Goal: Transaction & Acquisition: Purchase product/service

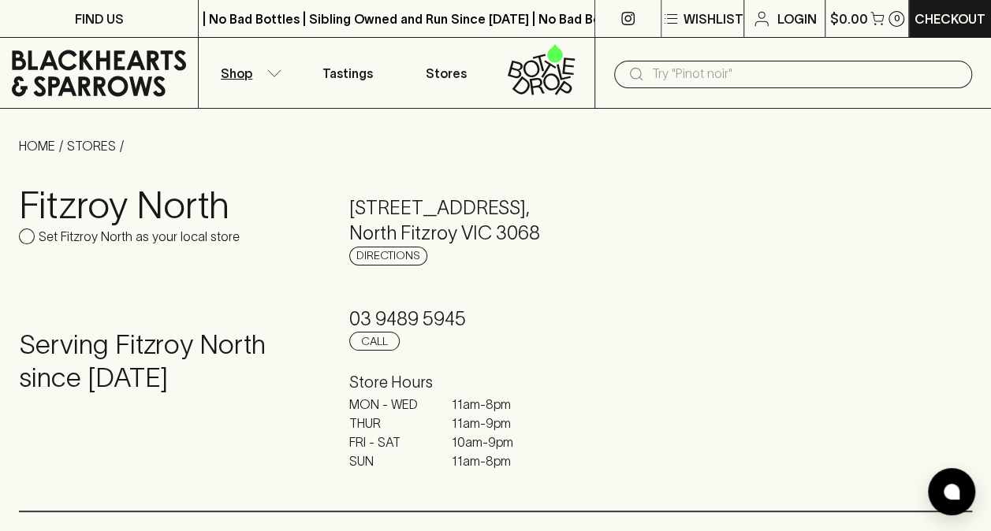
click at [246, 66] on p "Shop" at bounding box center [237, 73] width 32 height 19
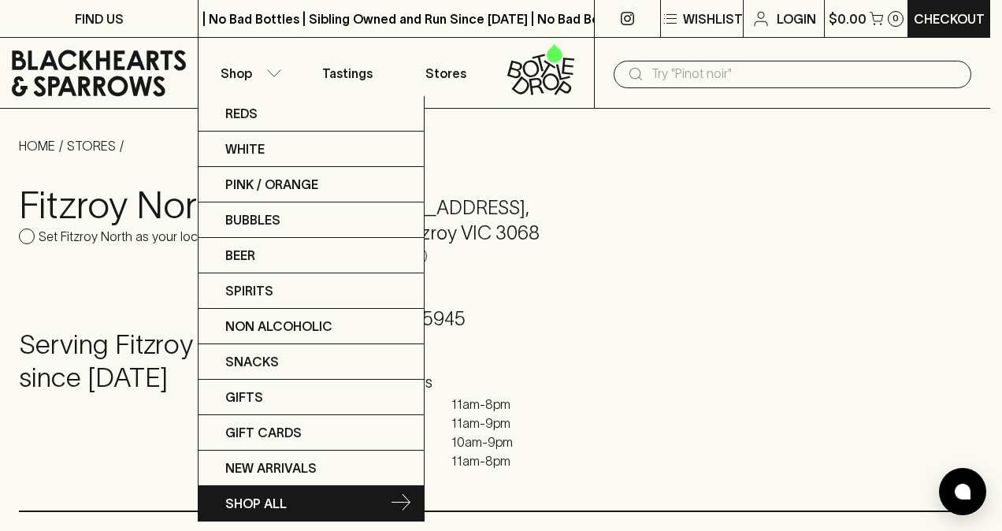
click at [244, 503] on p "SHOP ALL" at bounding box center [255, 503] width 61 height 19
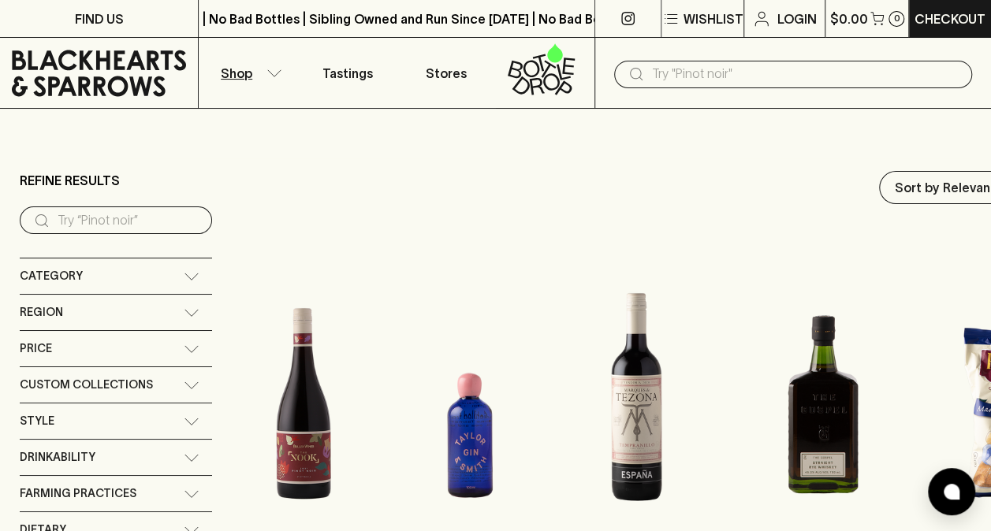
click at [145, 375] on span "Custom Collections" at bounding box center [86, 385] width 133 height 20
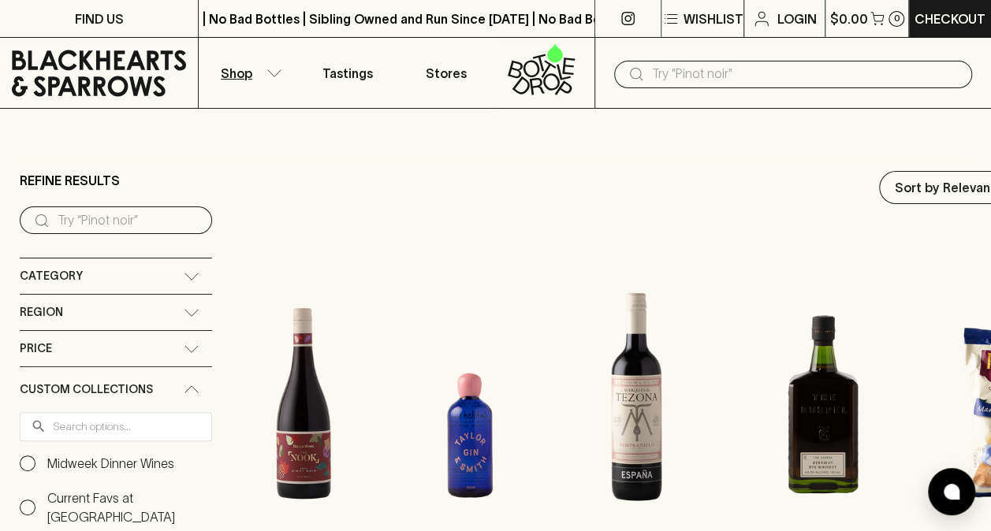
click at [31, 459] on input "Midweek Dinner Wines" at bounding box center [28, 464] width 16 height 16
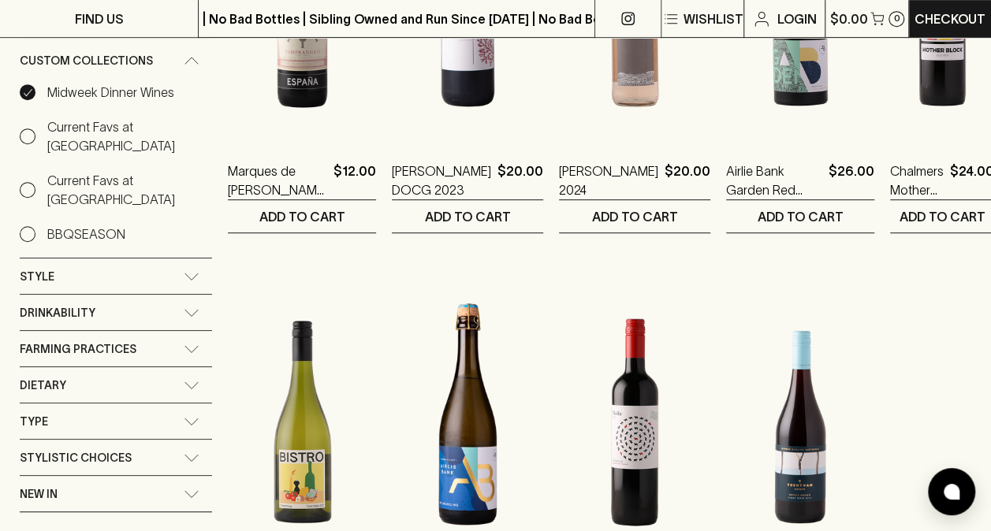
scroll to position [315, 0]
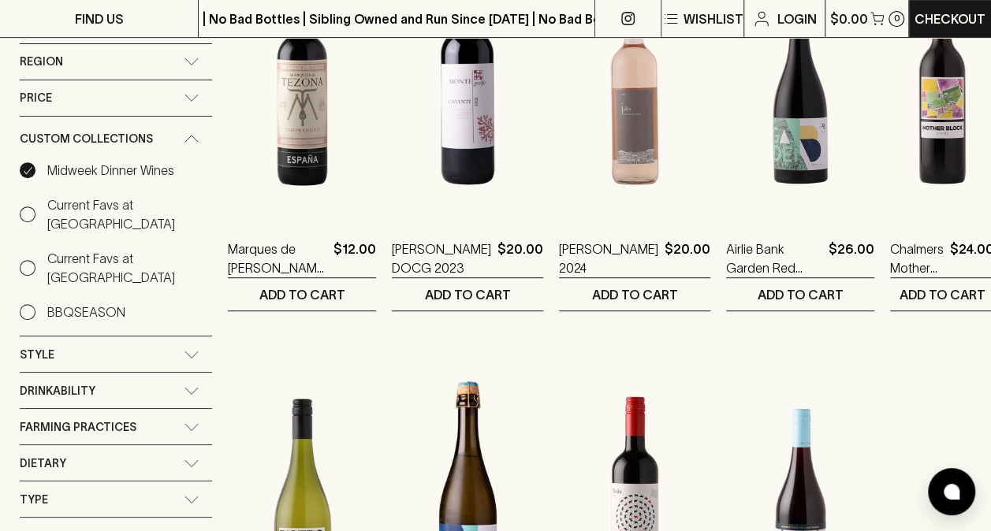
click at [29, 304] on input "BBQSEASON" at bounding box center [28, 312] width 16 height 16
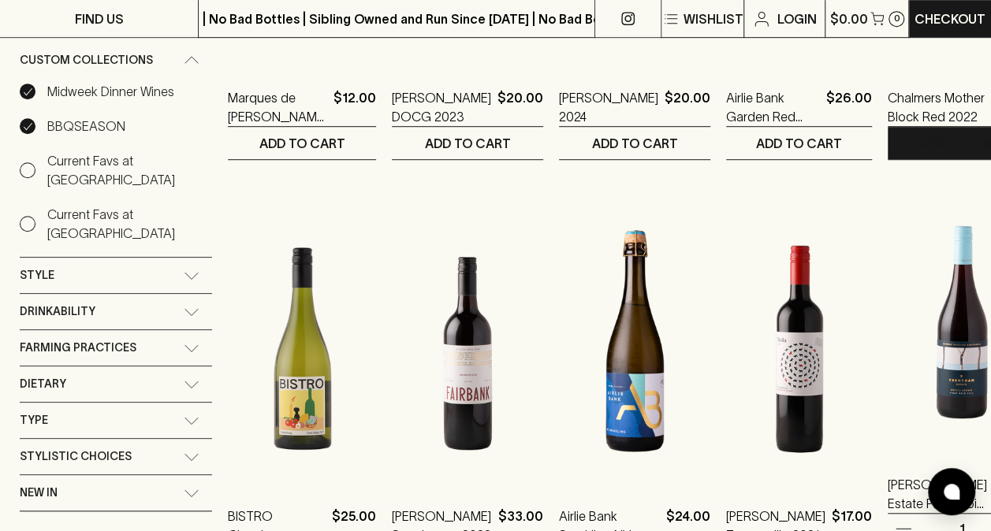
scroll to position [251, 0]
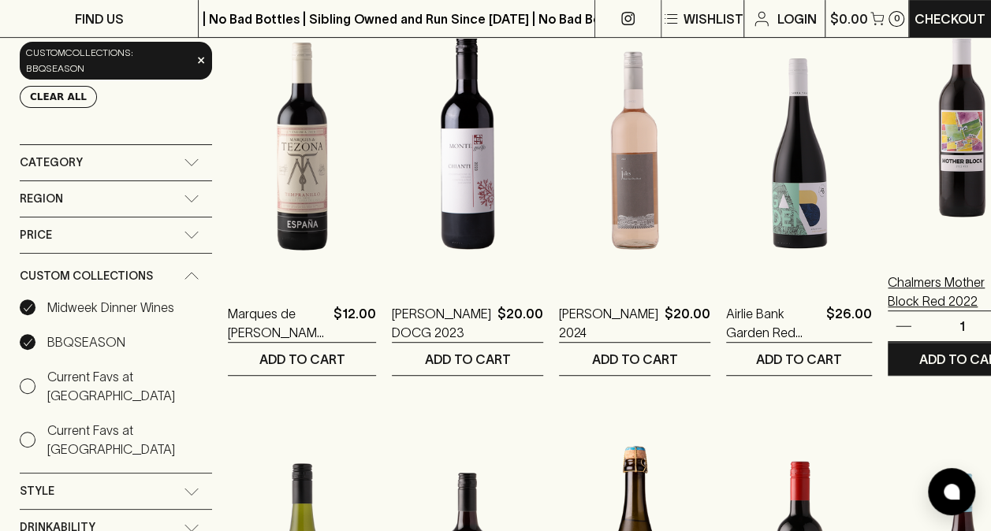
click at [907, 282] on p "Chalmers Mother Block Red 2022" at bounding box center [936, 292] width 98 height 38
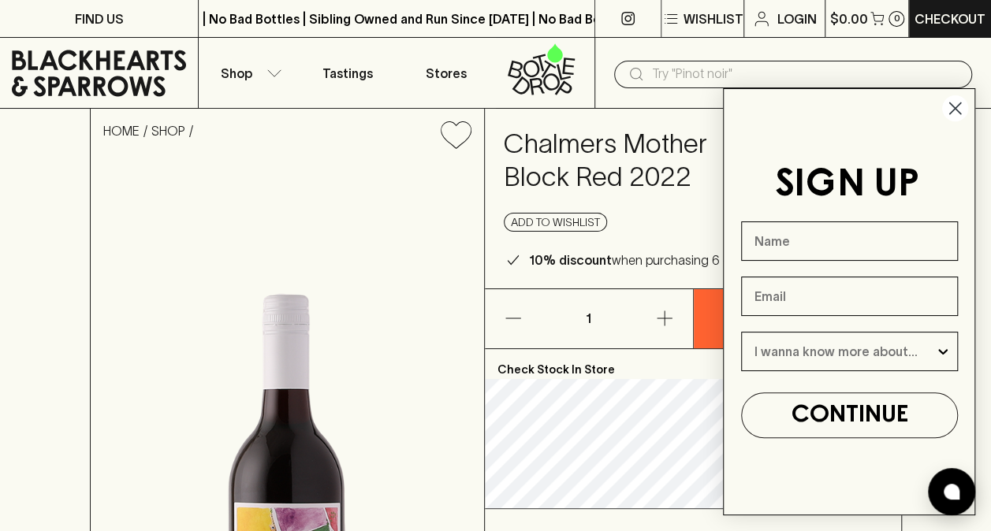
click at [954, 107] on icon "Close dialog" at bounding box center [955, 108] width 11 height 11
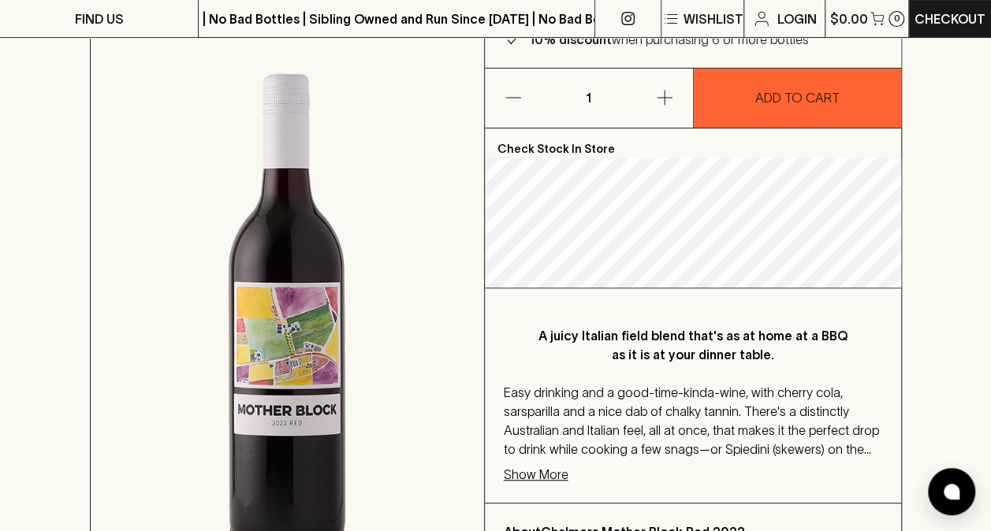
scroll to position [236, 0]
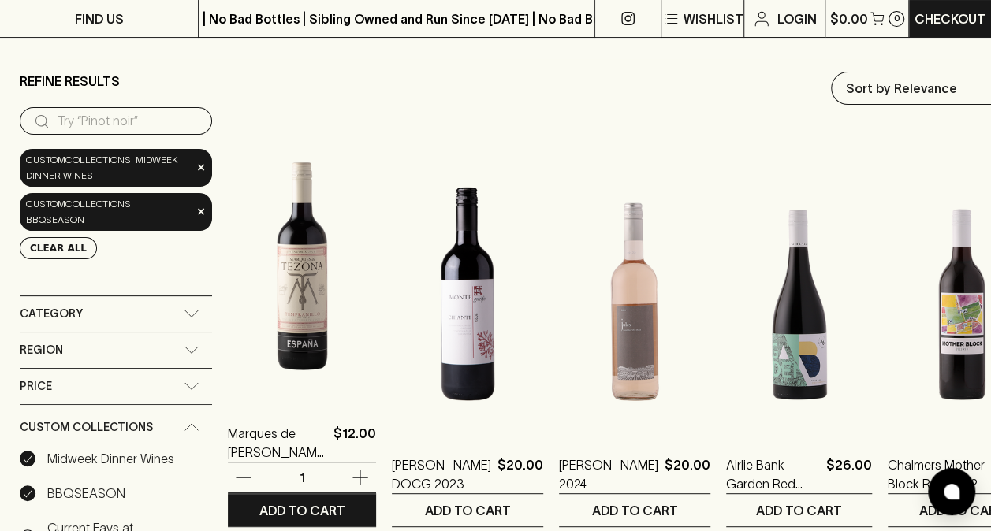
scroll to position [158, 0]
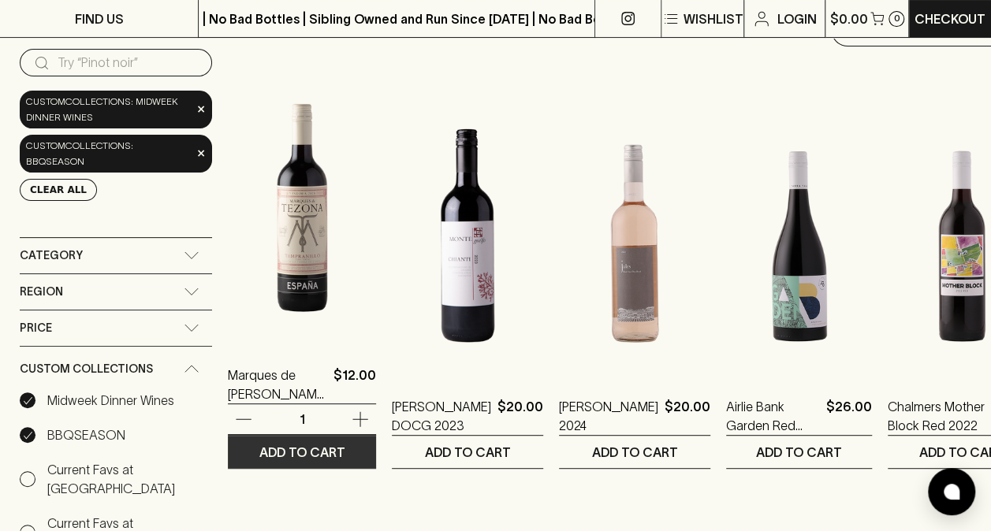
click at [345, 447] on p "ADD TO CART" at bounding box center [302, 452] width 86 height 19
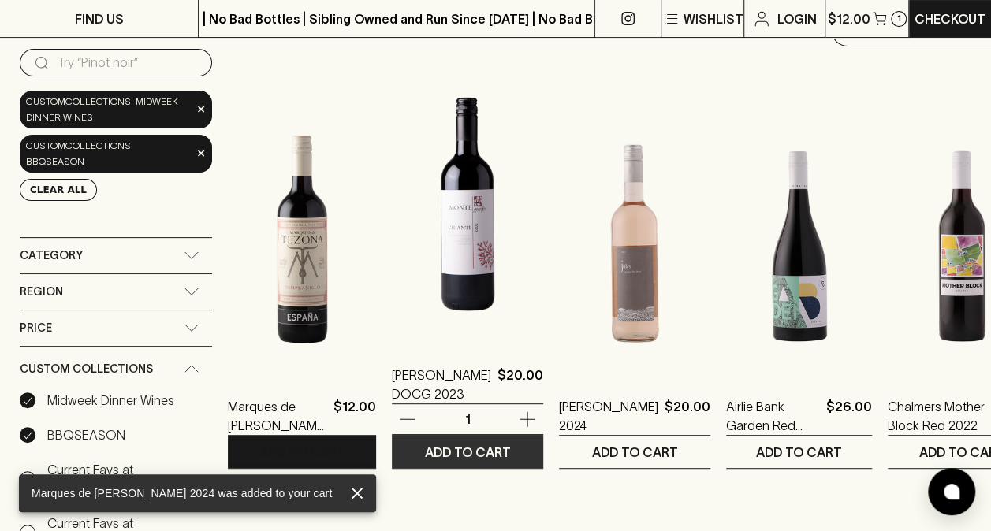
click at [511, 451] on p "ADD TO CART" at bounding box center [468, 452] width 86 height 19
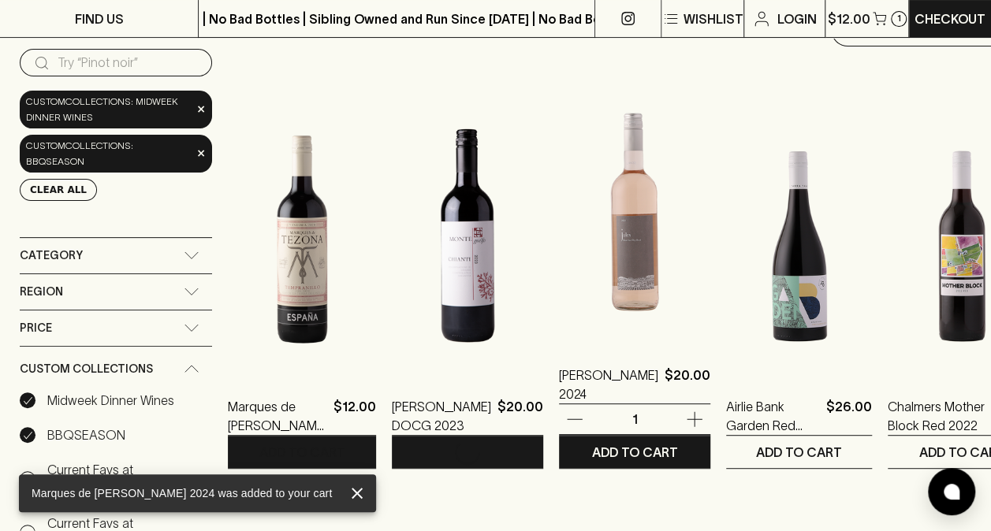
click at [704, 423] on icon "button" at bounding box center [694, 419] width 19 height 19
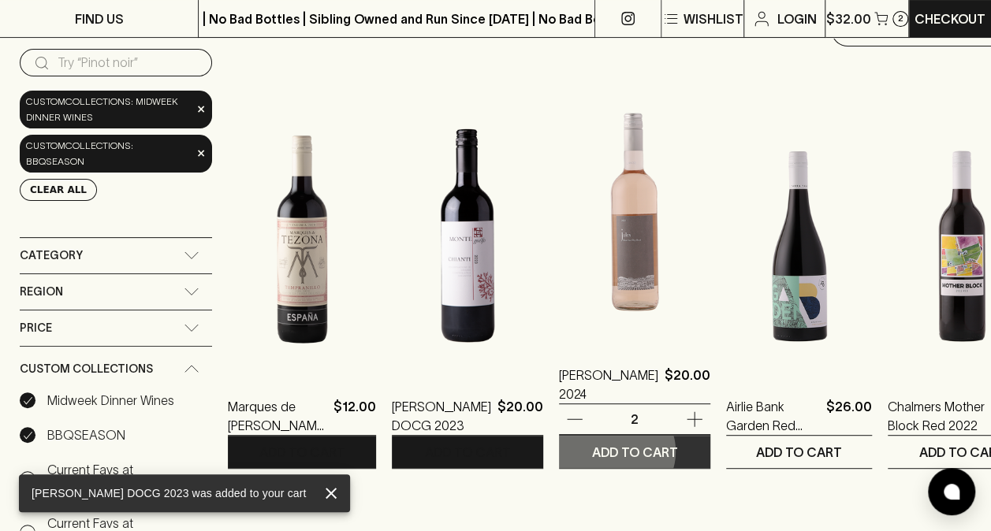
click at [678, 451] on p "ADD TO CART" at bounding box center [635, 452] width 86 height 19
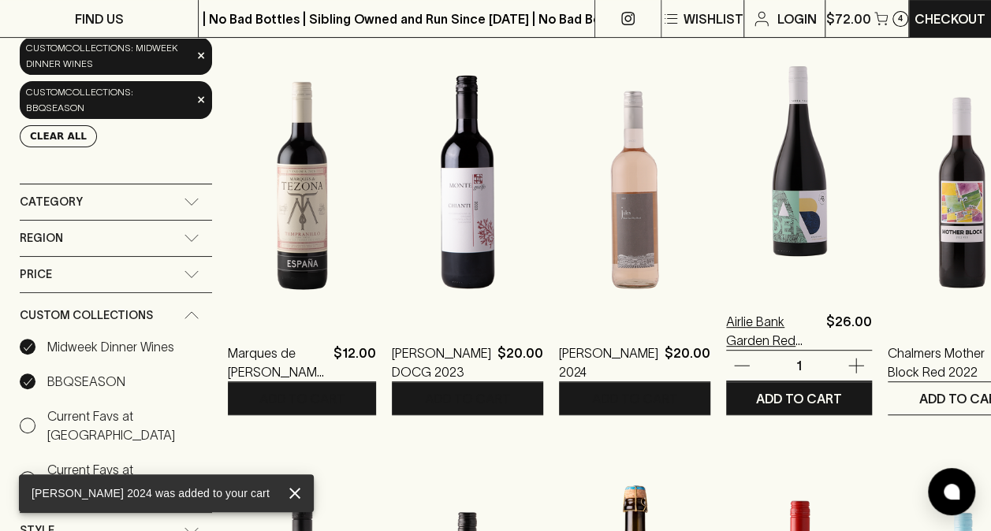
scroll to position [236, 0]
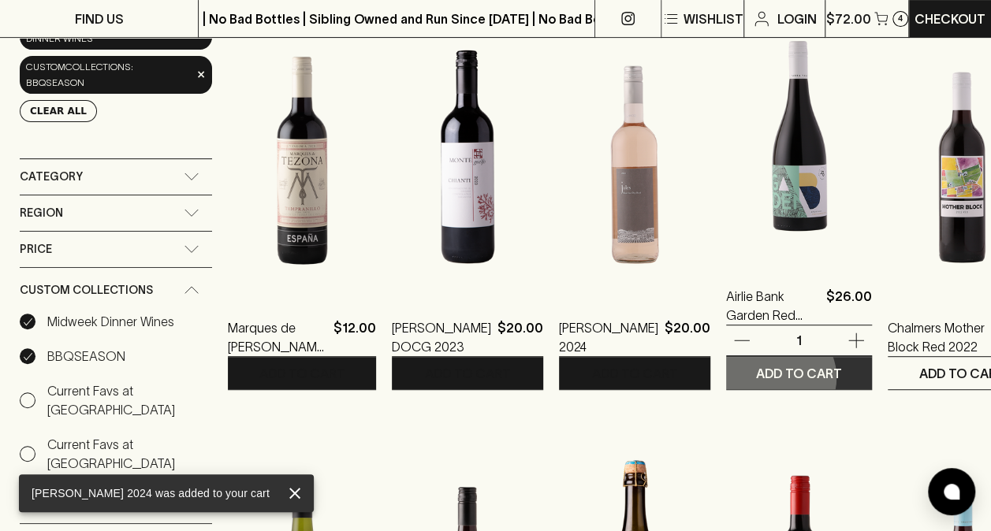
click at [799, 377] on p "ADD TO CART" at bounding box center [799, 373] width 86 height 19
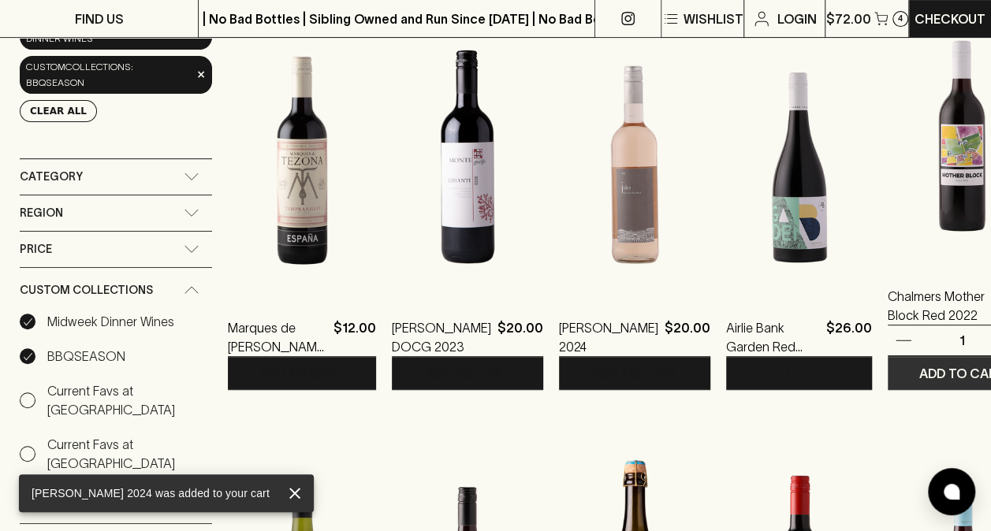
click at [919, 378] on p "ADD TO CART" at bounding box center [962, 373] width 86 height 19
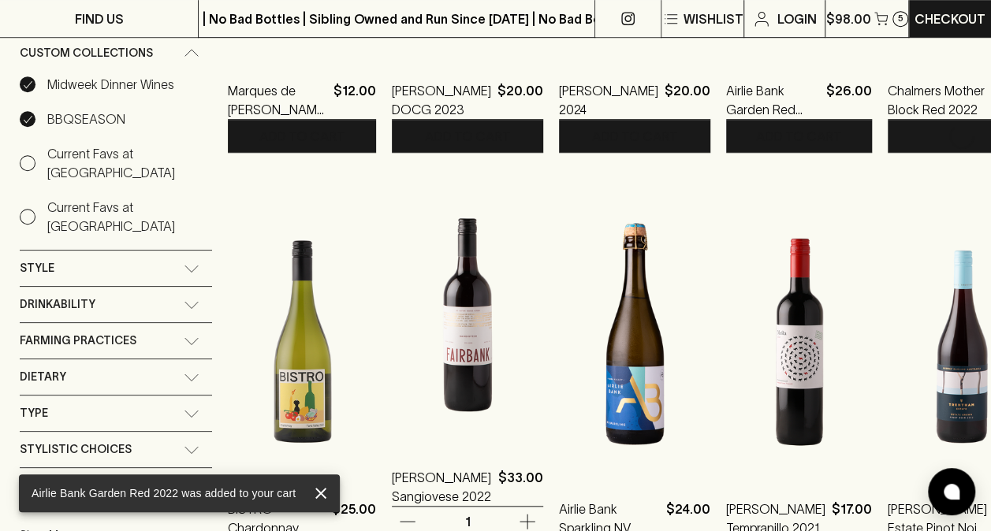
scroll to position [552, 0]
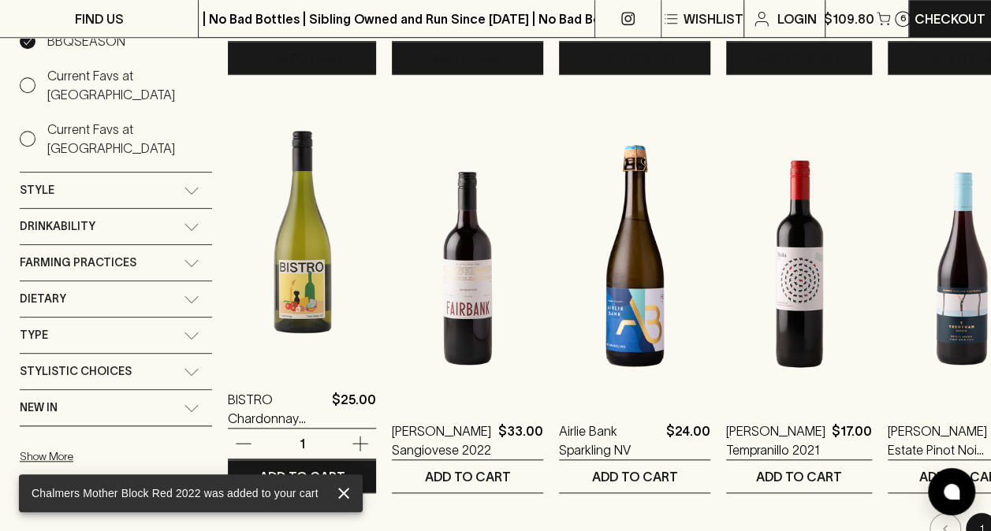
click at [370, 444] on icon "button" at bounding box center [360, 443] width 19 height 19
click at [345, 482] on p "ADD TO CART" at bounding box center [302, 476] width 86 height 19
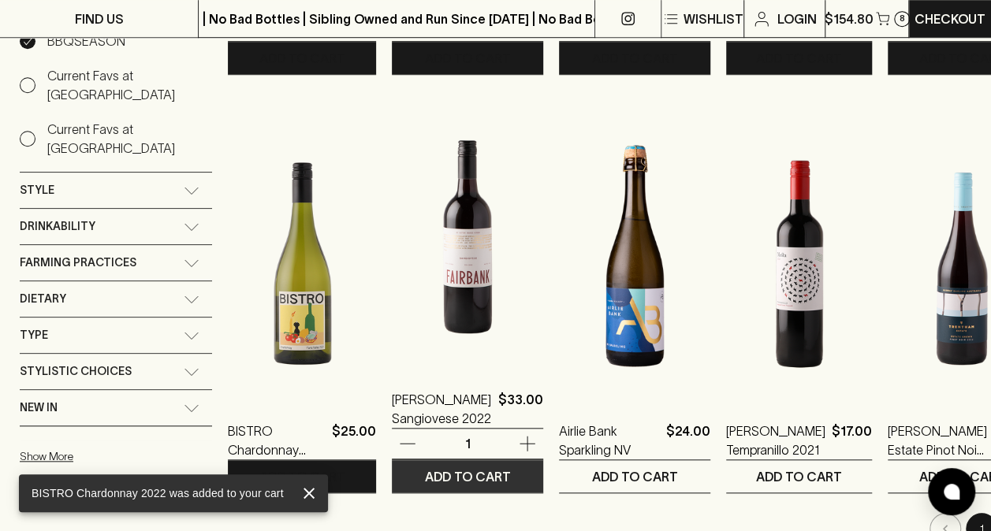
click at [543, 465] on button "ADD TO CART" at bounding box center [467, 476] width 151 height 32
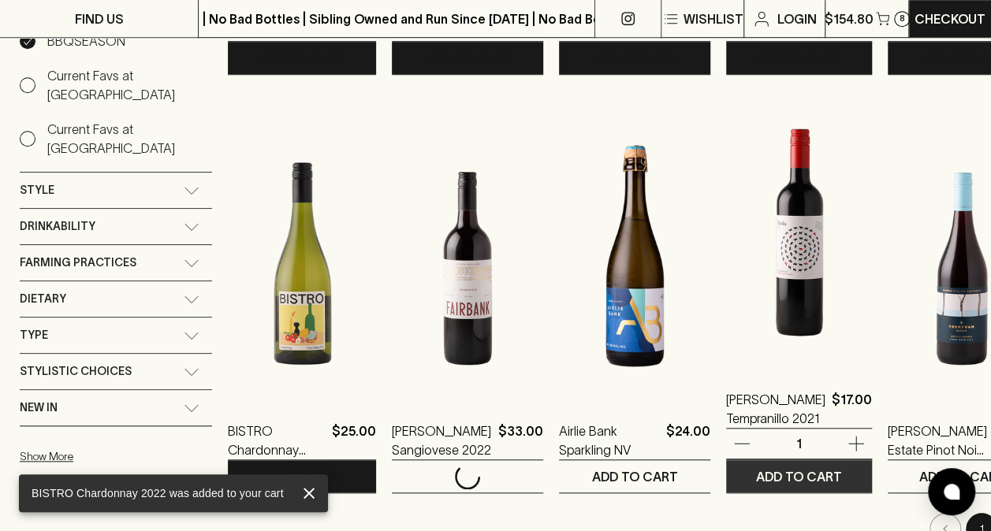
click at [766, 463] on button "ADD TO CART" at bounding box center [799, 476] width 146 height 32
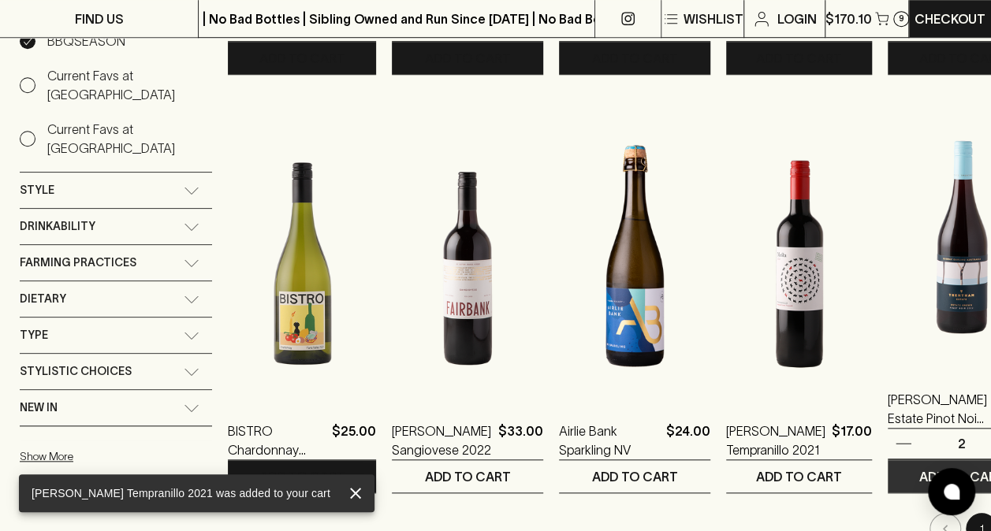
click at [919, 471] on p "ADD TO CART" at bounding box center [962, 476] width 86 height 19
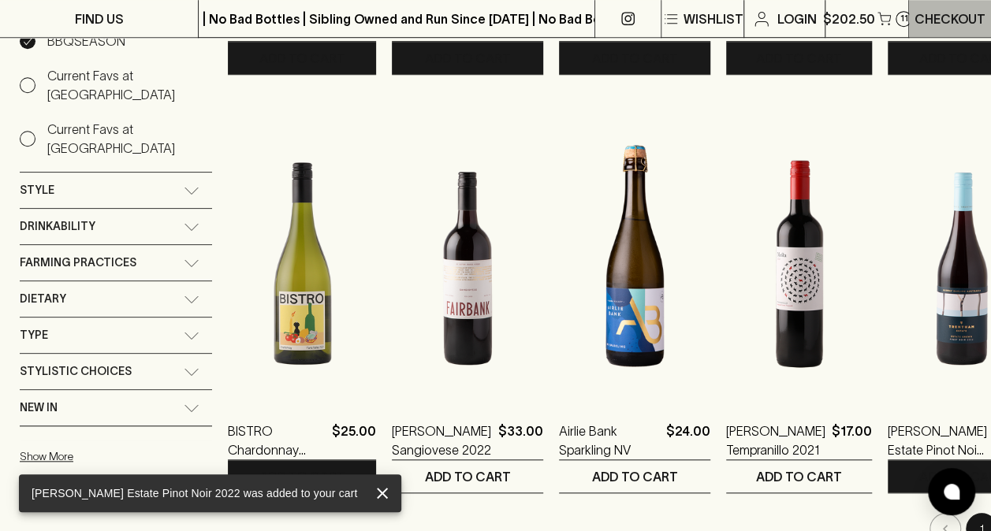
click at [933, 13] on p "Checkout" at bounding box center [949, 18] width 71 height 19
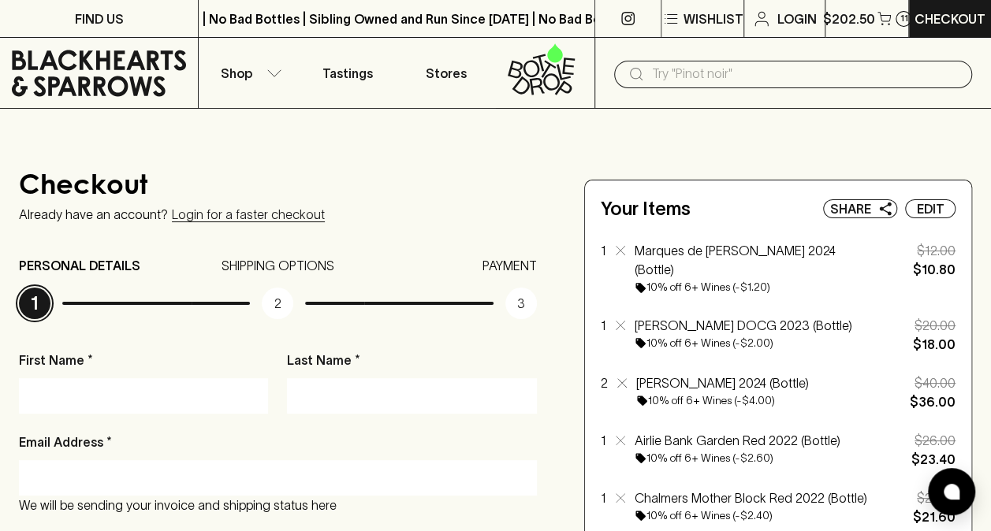
click at [45, 389] on input "First Name *" at bounding box center [143, 395] width 225 height 25
type input "[PERSON_NAME]"
type input "0414727890"
type input "Passport"
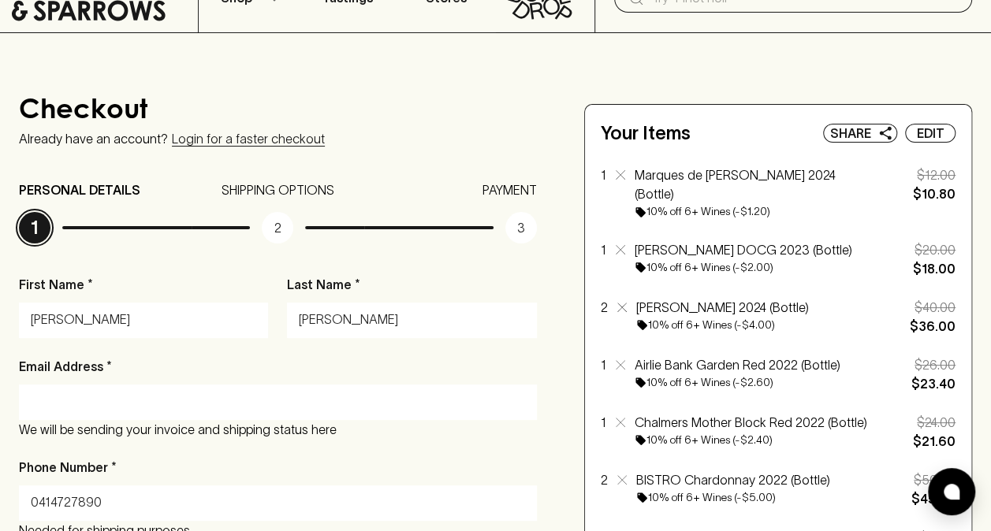
scroll to position [236, 0]
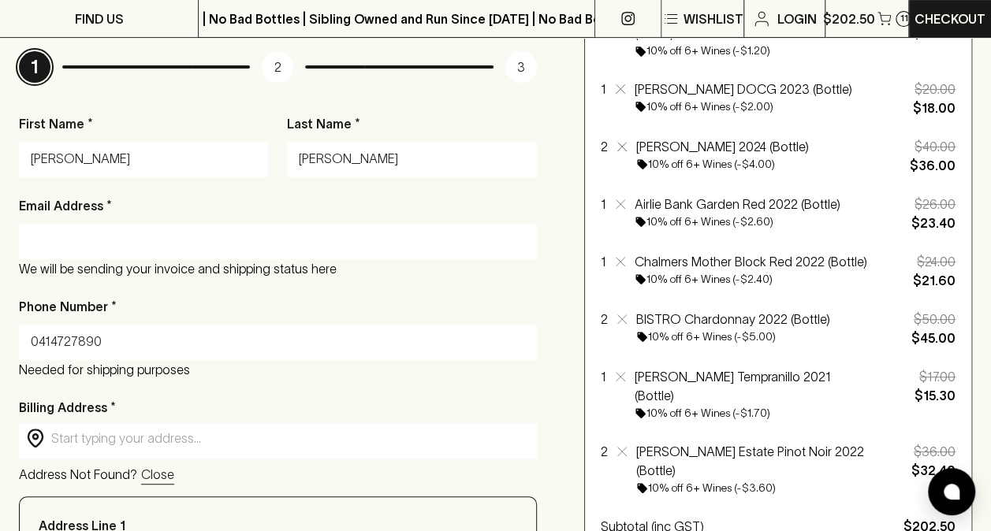
click at [87, 229] on div at bounding box center [278, 241] width 518 height 35
type input "[EMAIL_ADDRESS][DOMAIN_NAME]"
click at [181, 315] on div "Phone Number * [PHONE_NUMBER] Needed for shipping purposes" at bounding box center [278, 338] width 518 height 82
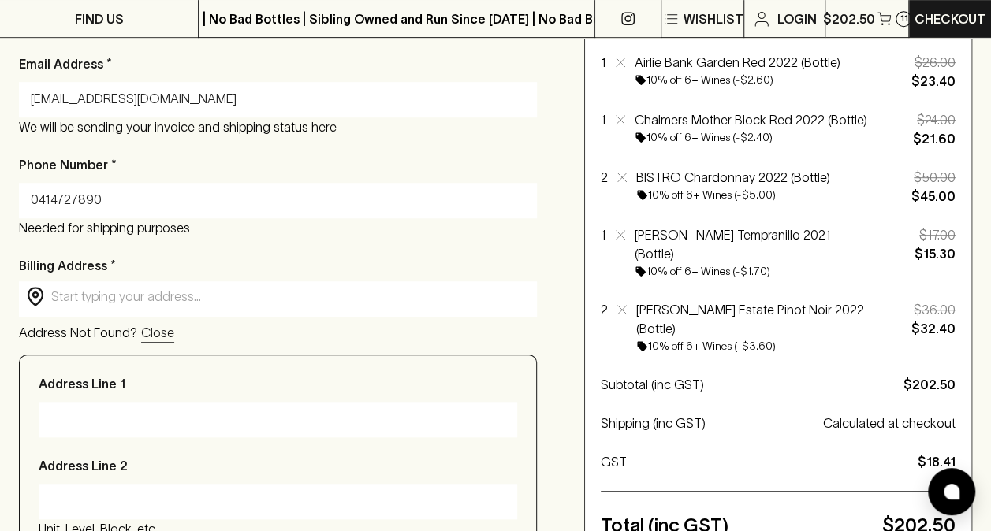
scroll to position [394, 0]
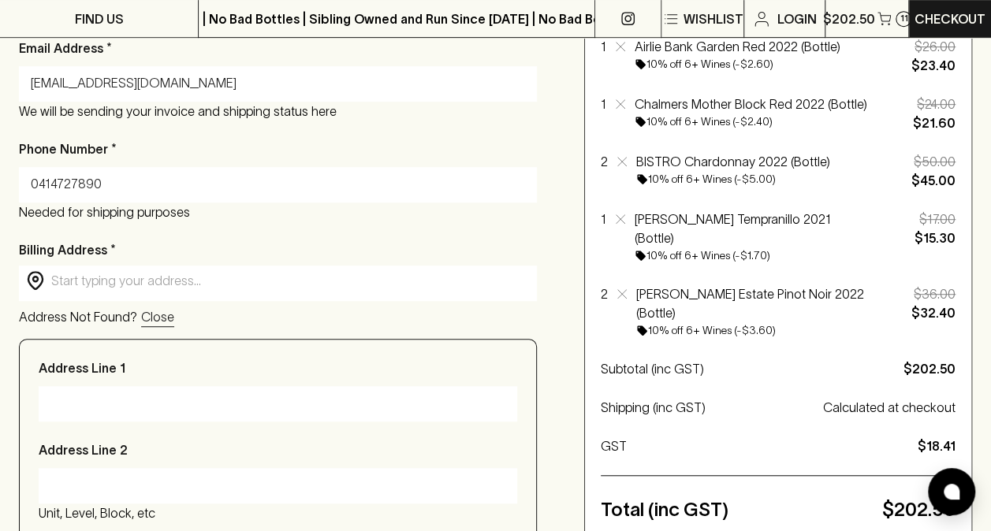
click at [145, 281] on input "text" at bounding box center [290, 281] width 478 height 18
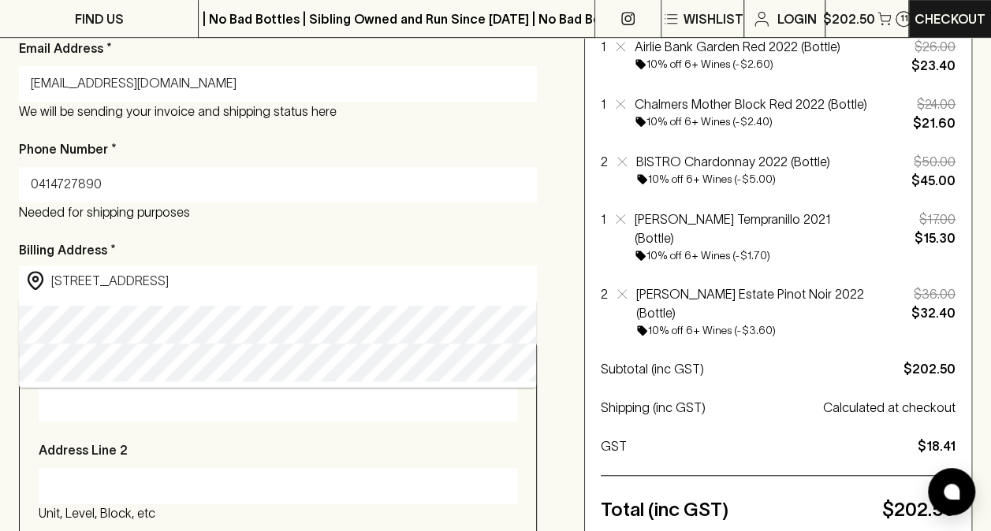
type input "[STREET_ADDRESS][PERSON_NAME]"
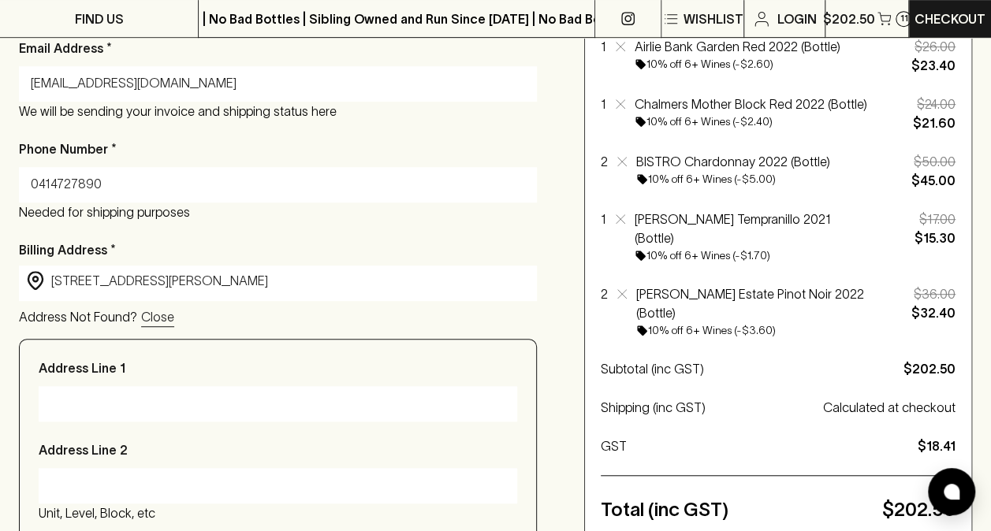
type input "[STREET_ADDRESS]"
type input "Elwood"
type input "3184"
type input "Victoria"
type input "[STREET_ADDRESS][PERSON_NAME]"
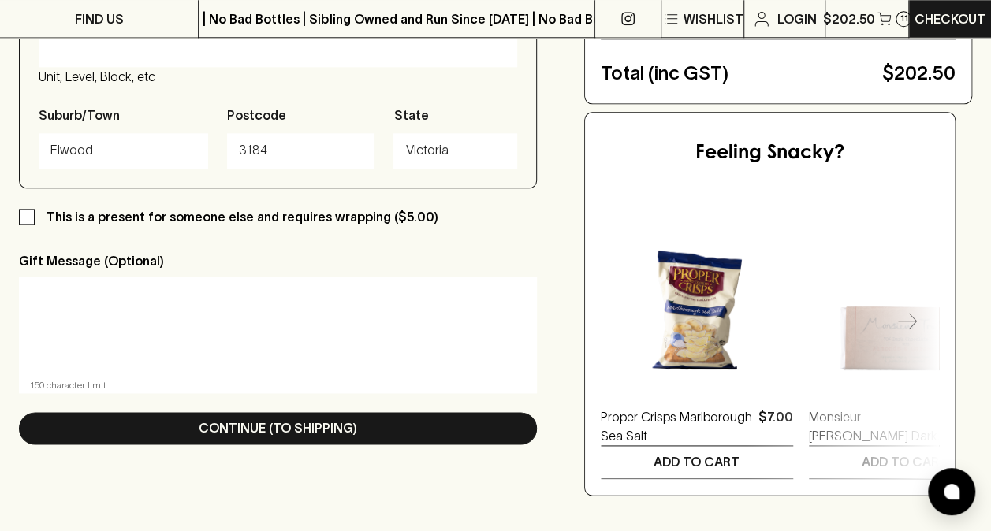
scroll to position [946, 0]
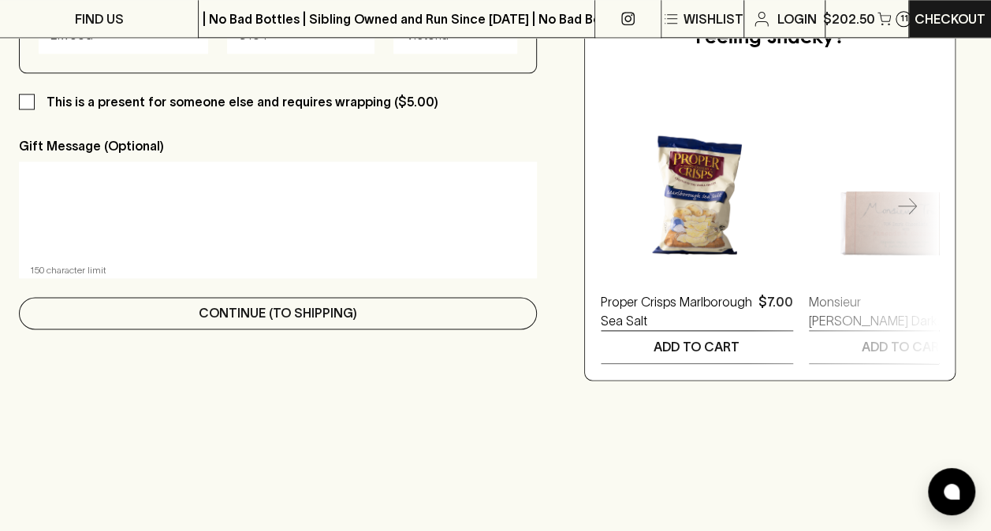
click at [302, 322] on p "Continue (To Shipping)" at bounding box center [278, 312] width 158 height 19
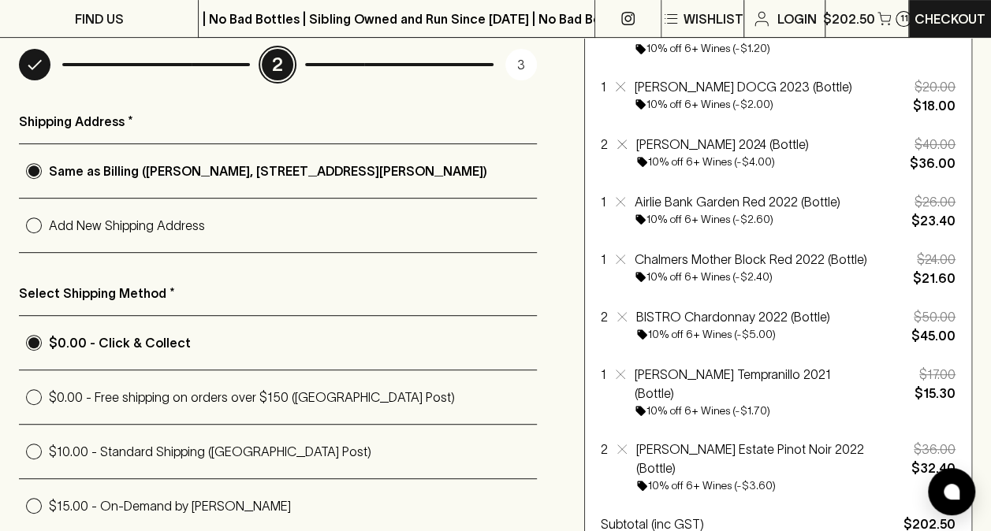
scroll to position [315, 0]
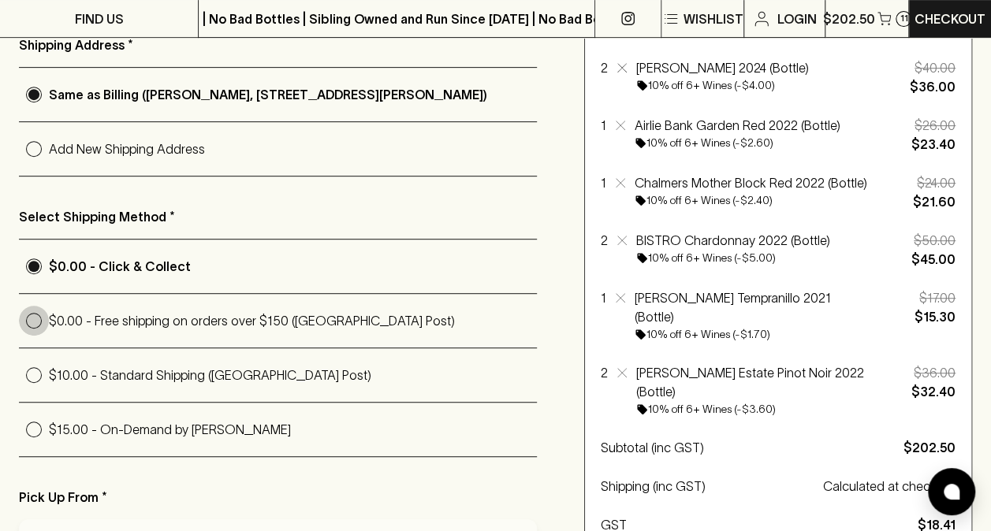
click at [32, 319] on input "$0.00 - Free shipping on orders over $150 ([GEOGRAPHIC_DATA] Post)" at bounding box center [34, 321] width 30 height 30
radio input "true"
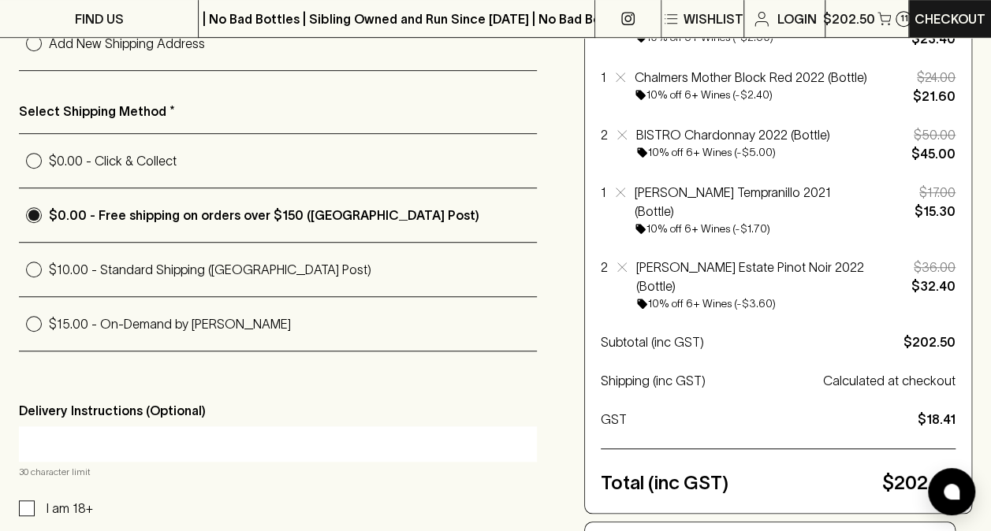
scroll to position [552, 0]
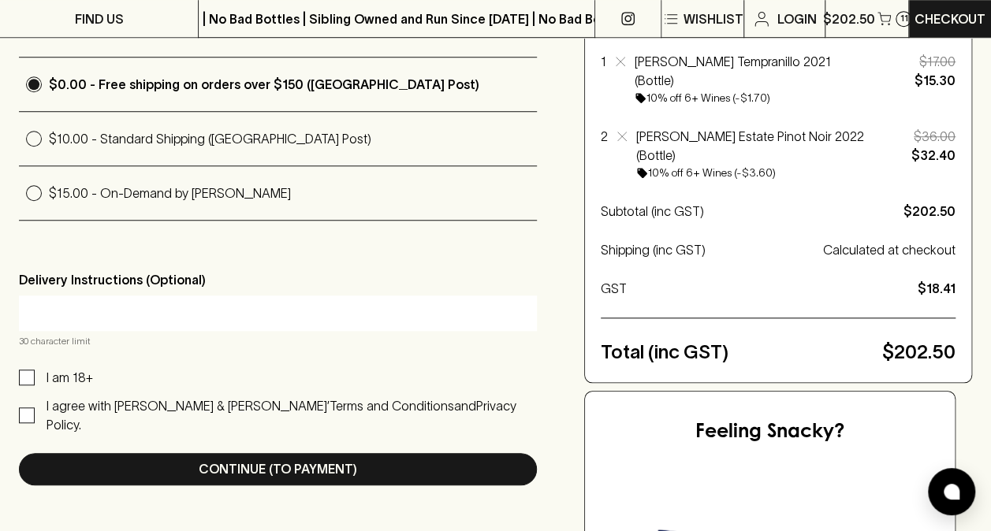
click at [25, 374] on input "I am 18+" at bounding box center [27, 378] width 16 height 16
checkbox input "true"
click at [32, 407] on input "I agree with [PERSON_NAME] & [PERSON_NAME]’ Terms and Conditions and Privacy Po…" at bounding box center [27, 415] width 16 height 16
checkbox input "true"
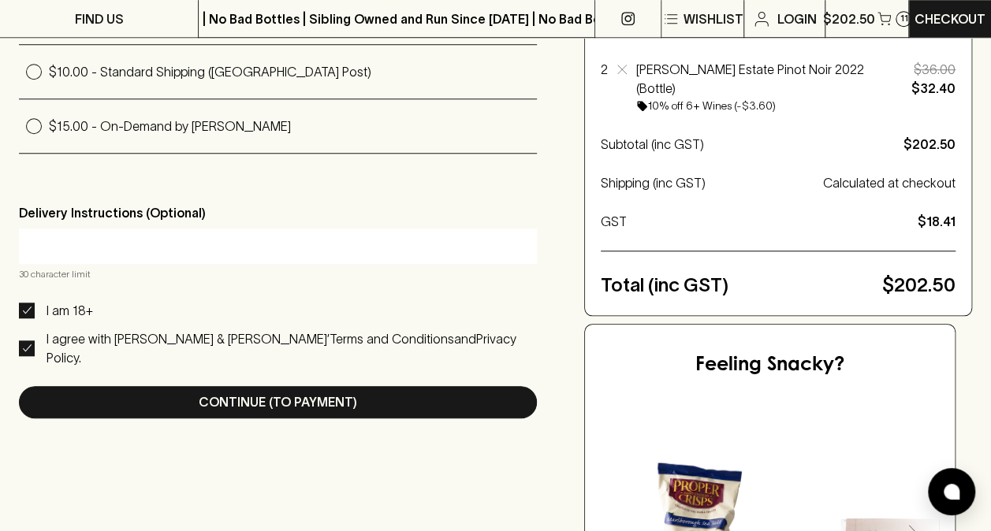
scroll to position [709, 0]
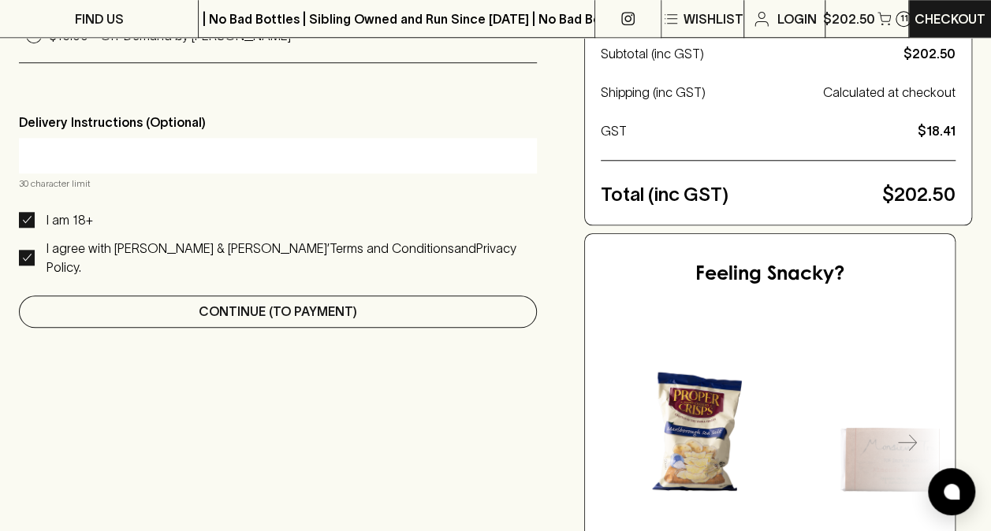
click at [296, 302] on p "Continue (To Payment)" at bounding box center [278, 311] width 158 height 19
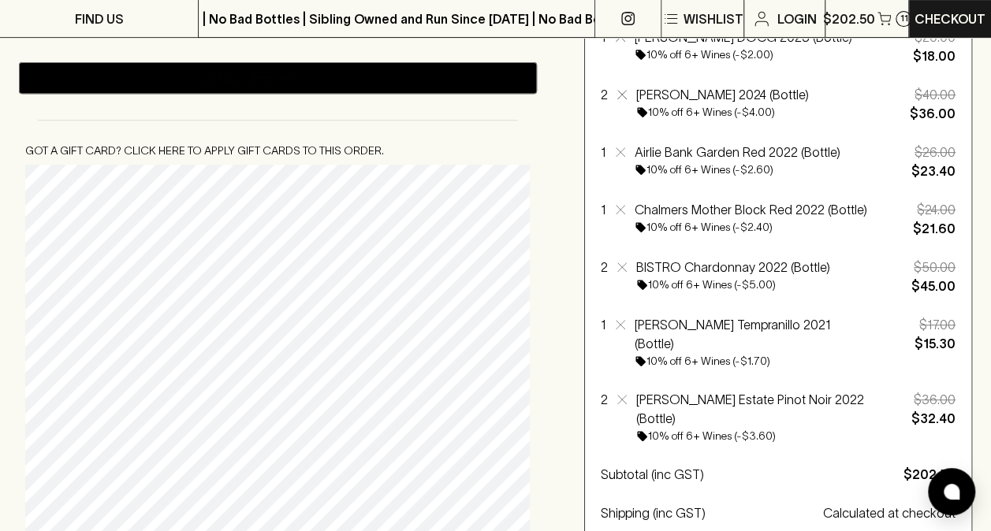
scroll to position [158, 0]
